Goal: Task Accomplishment & Management: Complete application form

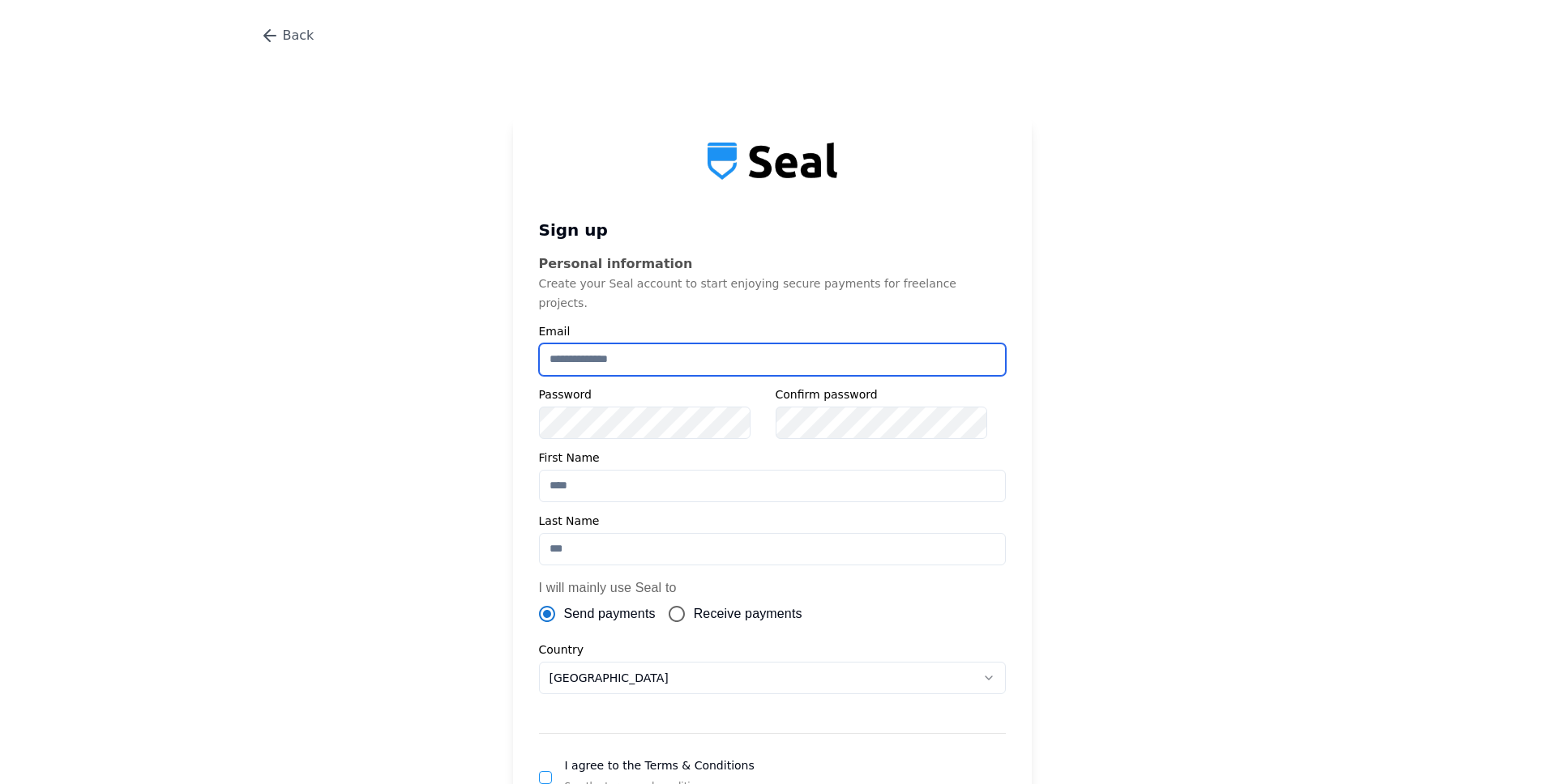
click at [582, 347] on input at bounding box center [772, 359] width 467 height 32
type input "**********"
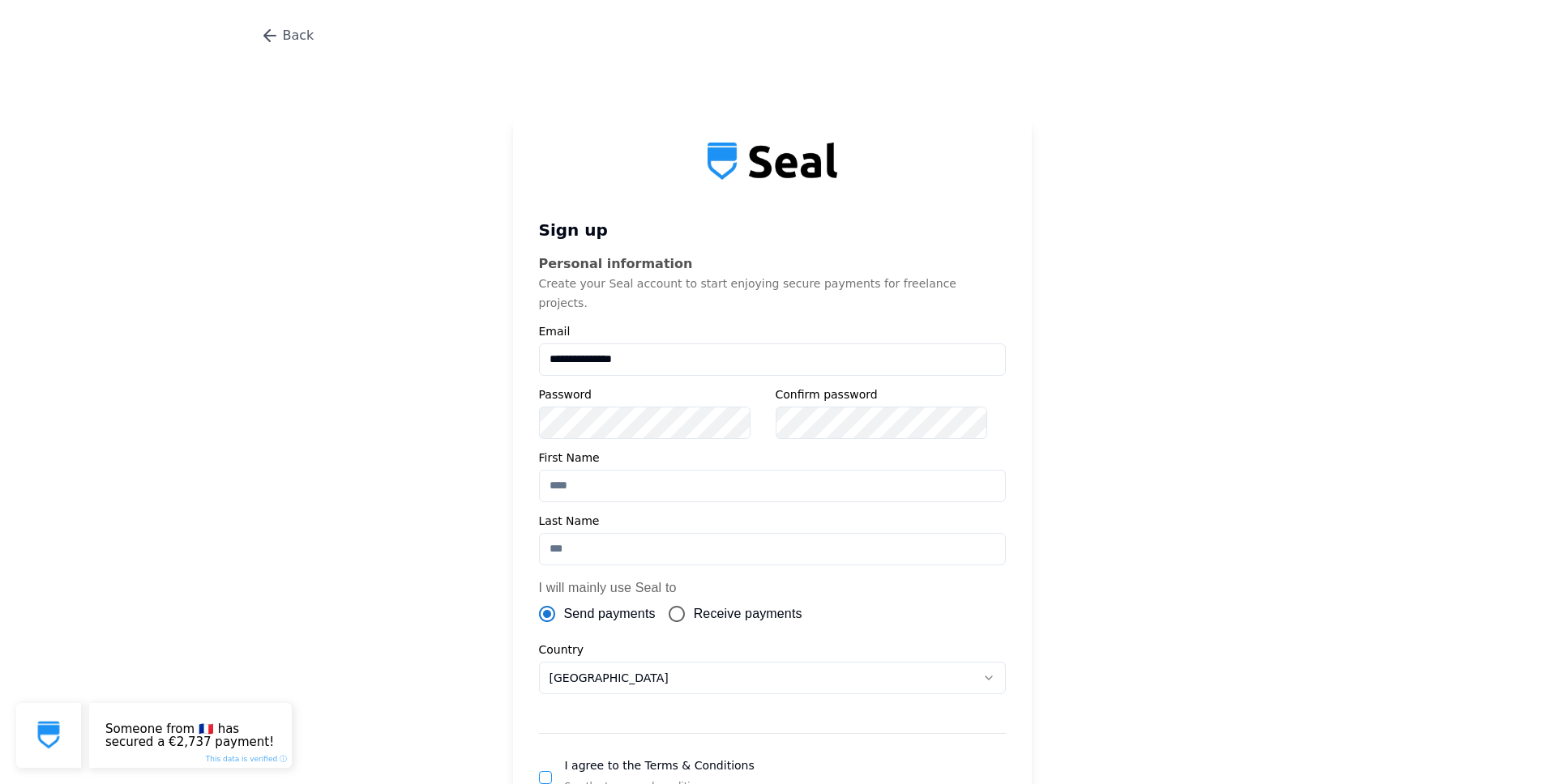
click at [450, 348] on main "**********" at bounding box center [772, 527] width 1544 height 912
